Goal: Task Accomplishment & Management: Complete application form

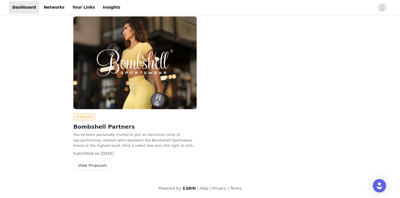
scroll to position [7, 0]
click at [100, 166] on button "View Proposals" at bounding box center [92, 165] width 38 height 9
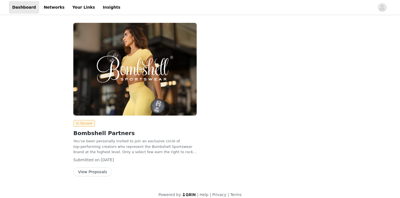
click at [85, 173] on button "View Proposals" at bounding box center [92, 171] width 38 height 9
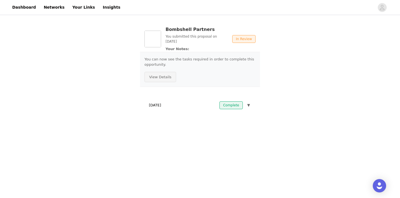
click at [165, 76] on button "View Details" at bounding box center [161, 77] width 32 height 11
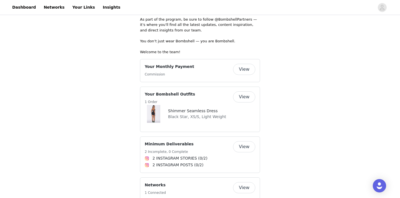
scroll to position [247, 0]
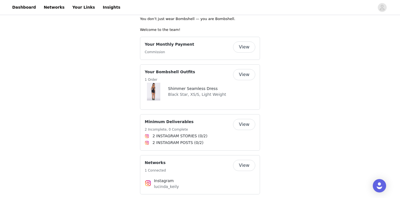
click at [244, 73] on button "View" at bounding box center [244, 74] width 22 height 11
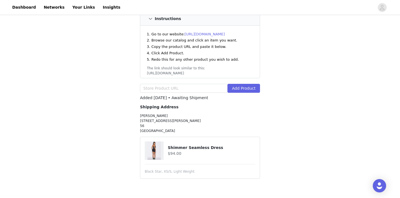
scroll to position [81, 0]
click at [275, 116] on div "STEP 2 OF 7 Your Bombshell Outfits See instructions below on placing your month…" at bounding box center [200, 63] width 400 height 255
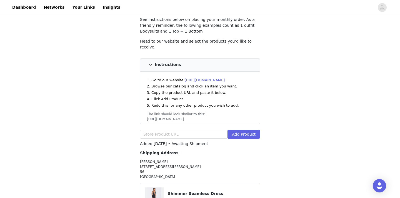
scroll to position [34, 0]
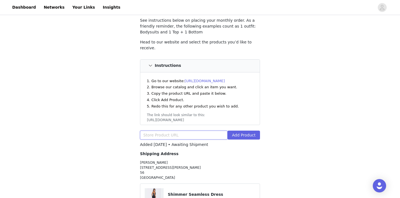
click at [186, 130] on input "text" at bounding box center [184, 134] width 88 height 9
paste input "[URL][DOMAIN_NAME]"
type input "[URL][DOMAIN_NAME]"
click at [252, 130] on button "Add Product" at bounding box center [244, 134] width 33 height 9
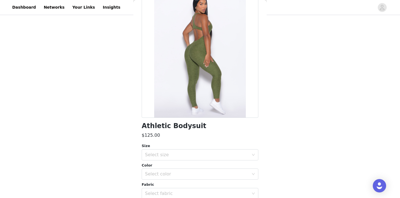
scroll to position [38, 0]
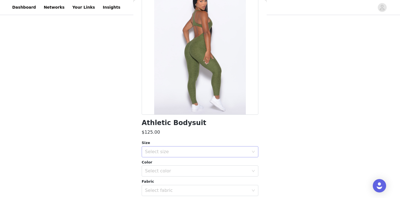
click at [205, 151] on div "Select size" at bounding box center [197, 152] width 104 height 6
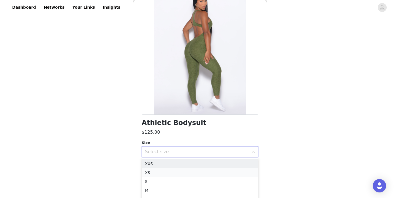
click at [197, 169] on li "XS" at bounding box center [200, 172] width 117 height 9
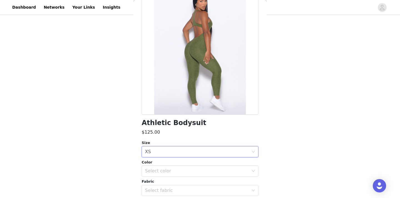
scroll to position [81, 0]
click at [222, 165] on div "Color Select color" at bounding box center [200, 167] width 117 height 17
click at [222, 169] on div "Select color" at bounding box center [197, 171] width 104 height 6
click at [217, 183] on li "Juniper" at bounding box center [200, 182] width 117 height 9
click at [245, 187] on div "Select fabric" at bounding box center [197, 190] width 104 height 6
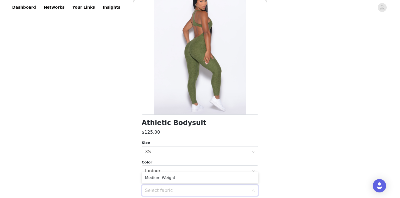
click at [217, 172] on ul "Medium Weight" at bounding box center [200, 177] width 117 height 11
click at [217, 177] on li "Medium Weight" at bounding box center [200, 177] width 117 height 9
click at [275, 127] on div "STEP 2 OF 7 Your Bombshell Outfits See instructions below on placing your month…" at bounding box center [200, 63] width 400 height 255
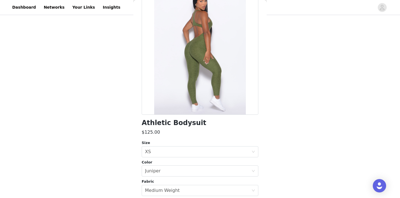
click at [275, 127] on div "STEP 2 OF 7 Your Bombshell Outfits See instructions below on placing your month…" at bounding box center [200, 63] width 400 height 255
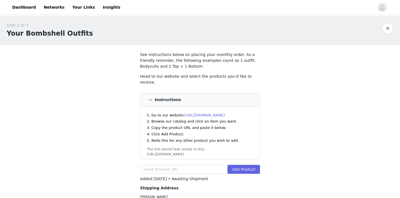
scroll to position [81, 0]
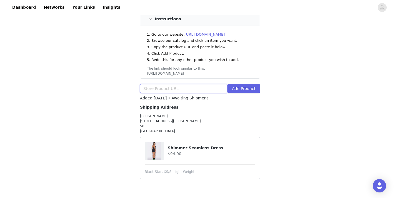
click at [182, 84] on input "text" at bounding box center [184, 88] width 88 height 9
paste input "https://www.bombshellsportswear.com/products/athletic-bodysuit-juniper?variant=…"
type input "https://www.bombshellsportswear.com/products/athletic-bodysuit-juniper?variant=…"
click at [241, 86] on button "Add Product" at bounding box center [244, 88] width 33 height 9
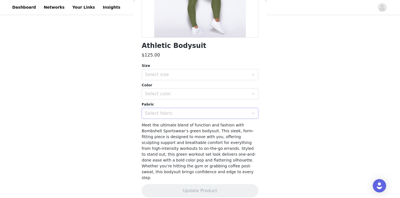
scroll to position [115, 0]
click at [191, 114] on div "Select fabric" at bounding box center [197, 114] width 104 height 6
click at [191, 129] on li "Medium Weight" at bounding box center [200, 125] width 117 height 9
click at [179, 93] on div "Select color" at bounding box center [197, 94] width 104 height 6
click at [180, 109] on li "Juniper" at bounding box center [200, 105] width 117 height 9
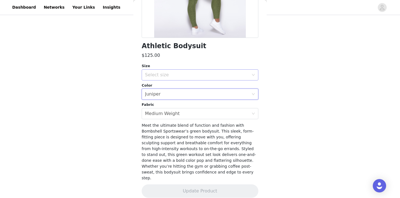
click at [180, 76] on div "Select size" at bounding box center [197, 75] width 104 height 6
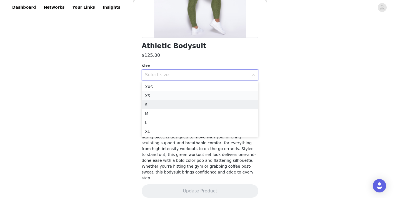
click at [179, 98] on li "XS" at bounding box center [200, 95] width 117 height 9
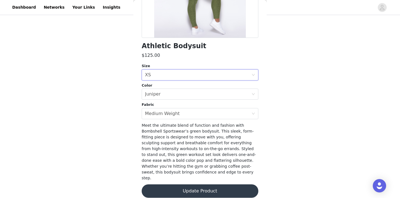
click at [194, 190] on button "Update Product" at bounding box center [200, 190] width 117 height 13
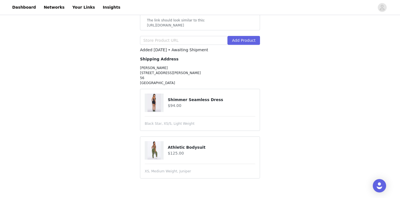
scroll to position [128, 0]
click at [309, 66] on div "STEP 2 OF 7 Your Bombshell Outfits See instructions below on placing your month…" at bounding box center [200, 39] width 400 height 303
click at [249, 179] on section "See instructions below on placing your monthly order. As a friendly reminder, t…" at bounding box center [199, 54] width 133 height 274
click at [266, 189] on div "STEP 2 OF 7 Your Bombshell Outfits See instructions below on placing your month…" at bounding box center [200, 46] width 400 height 316
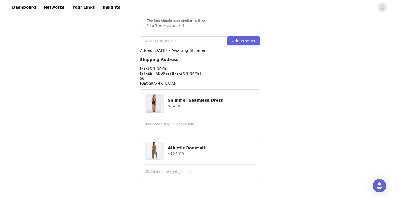
click at [300, 170] on div "STEP 2 OF 7 Your Bombshell Outfits See instructions below on placing your month…" at bounding box center [200, 39] width 400 height 303
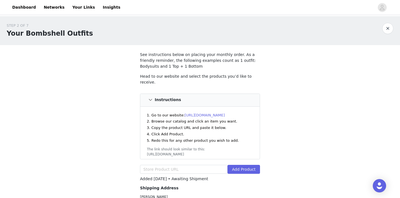
scroll to position [0, 0]
